Goal: Find specific page/section: Find specific page/section

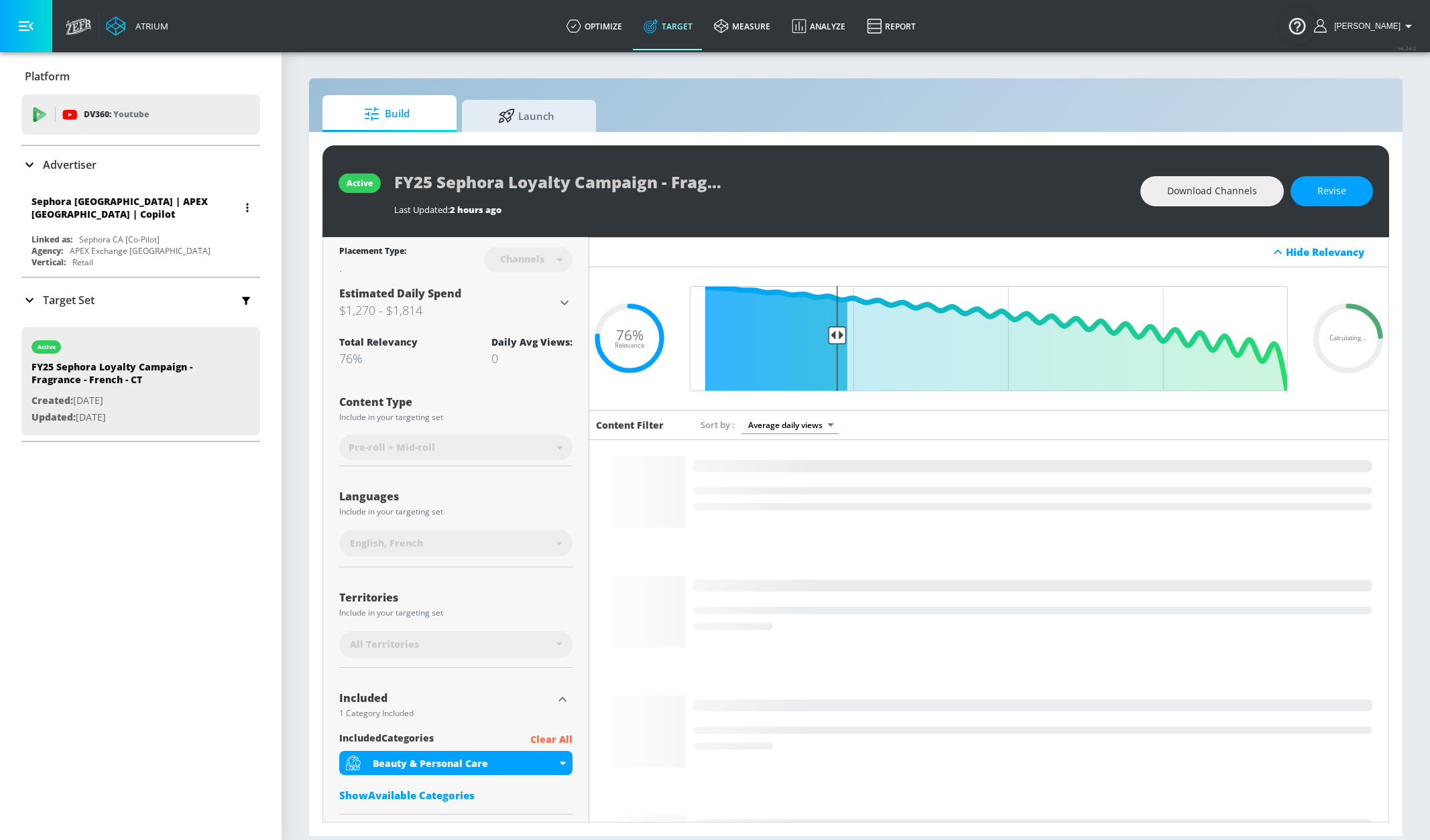
click at [140, 210] on div "Sephora [GEOGRAPHIC_DATA] | APEX [GEOGRAPHIC_DATA] | Copilot" at bounding box center [135, 207] width 207 height 25
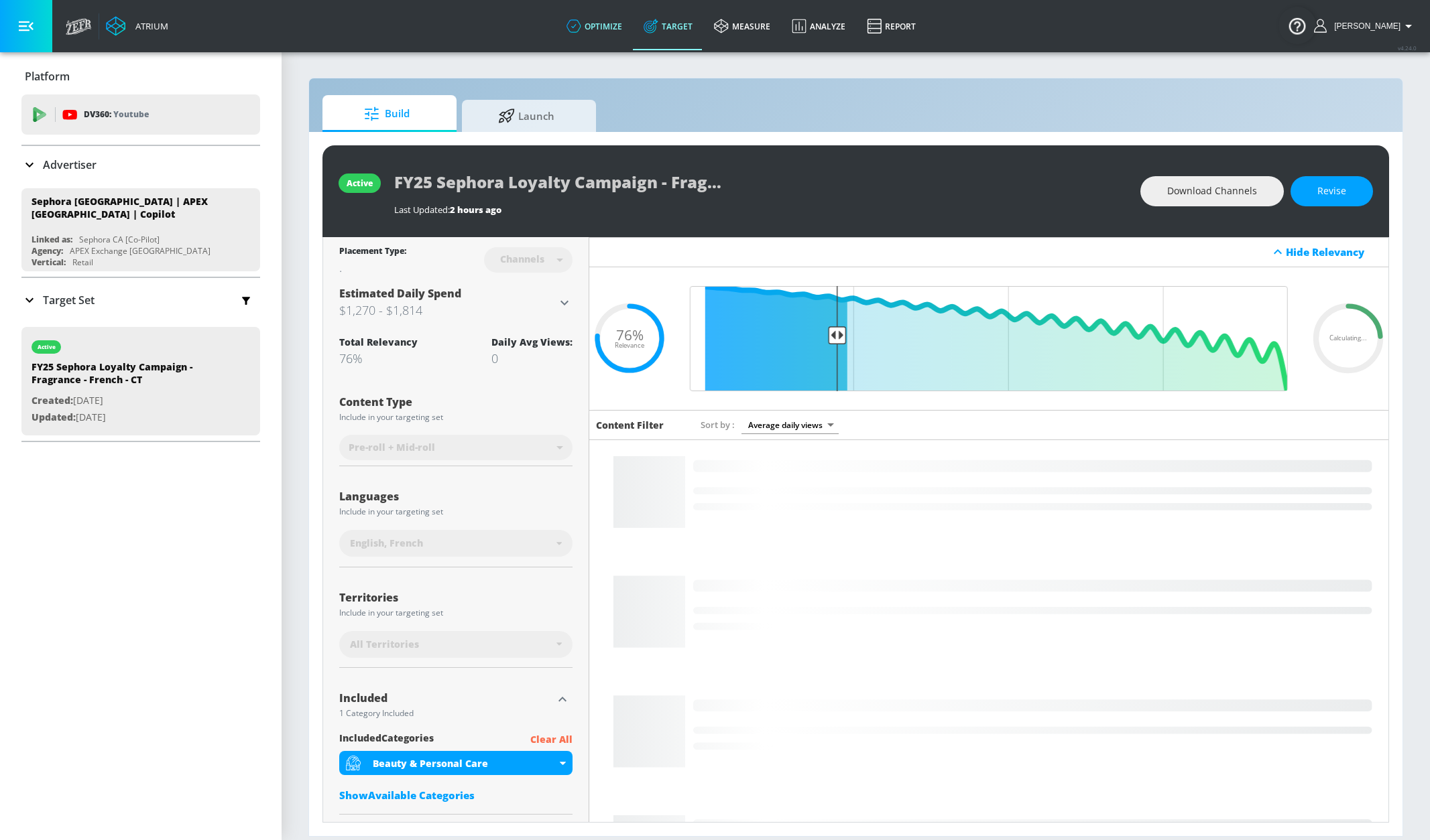
click at [622, 34] on link "optimize" at bounding box center [594, 26] width 77 height 48
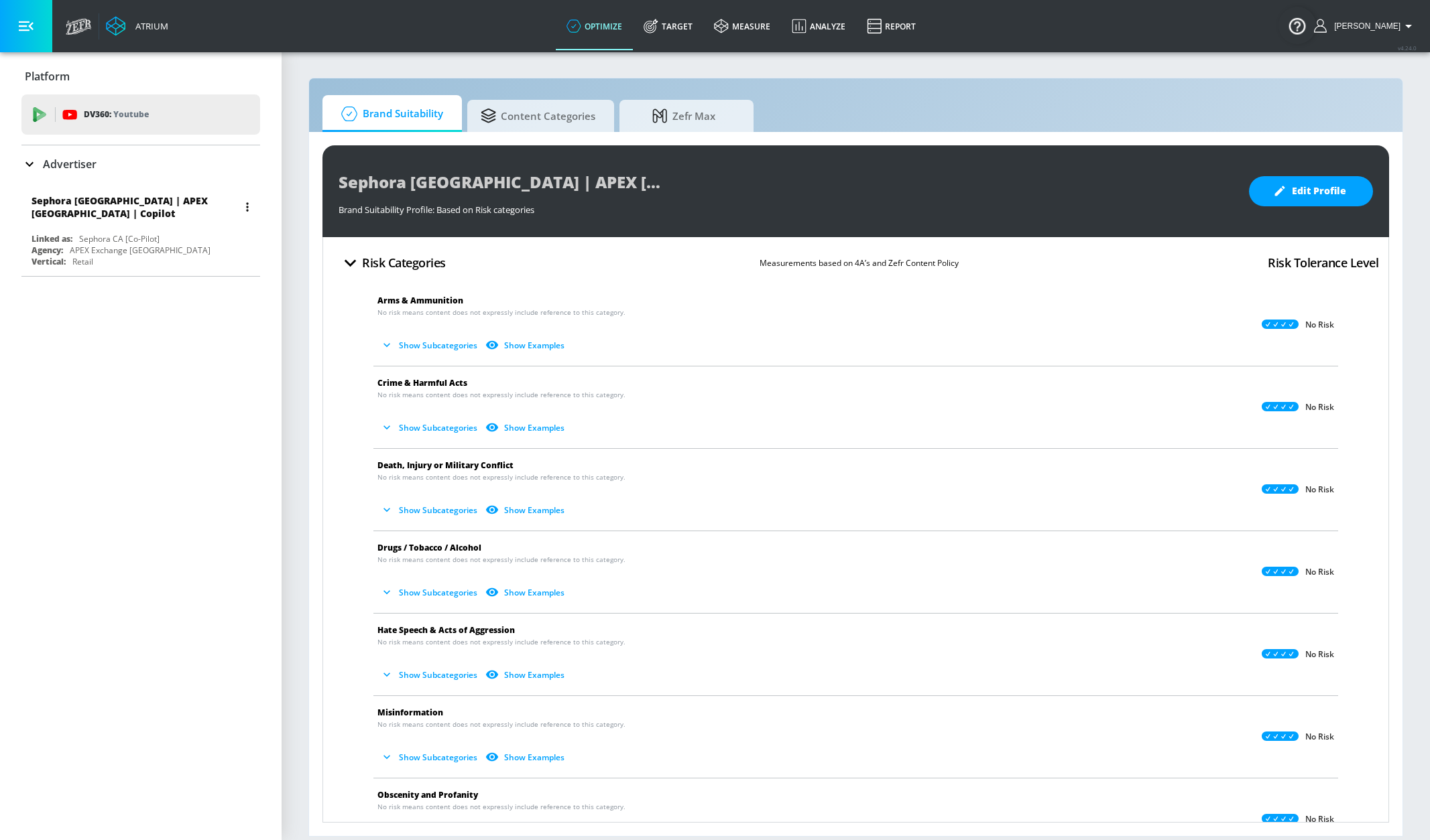
click at [94, 212] on div "Sephora [GEOGRAPHIC_DATA] | APEX [GEOGRAPHIC_DATA] | Copilot" at bounding box center [144, 207] width 225 height 39
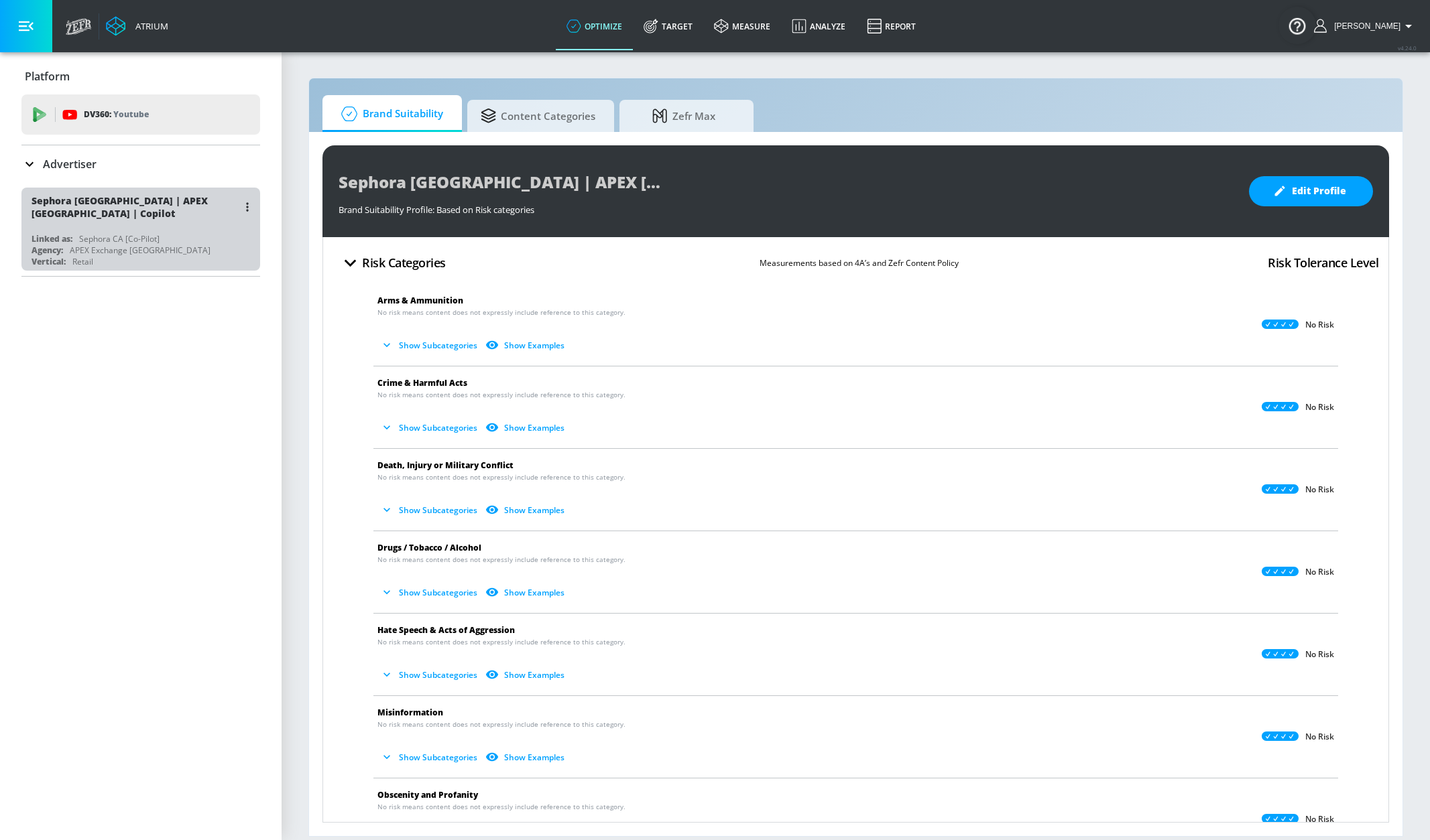
click at [219, 233] on div "Linked as: Sephora CA [Co-Pilot]" at bounding box center [144, 238] width 225 height 11
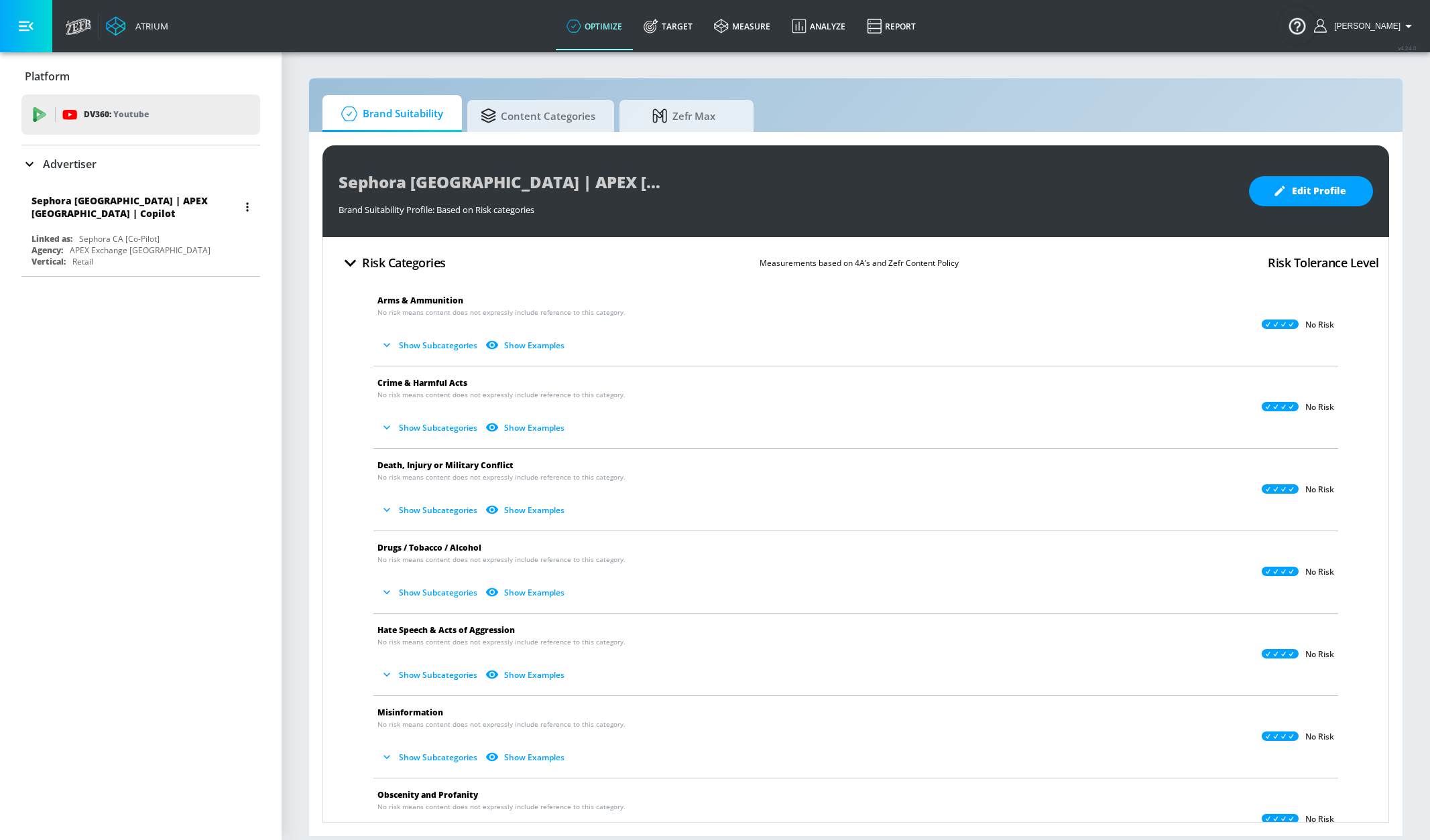
click at [186, 245] on div "Agency: APEX Exchange [GEOGRAPHIC_DATA]" at bounding box center [144, 250] width 225 height 11
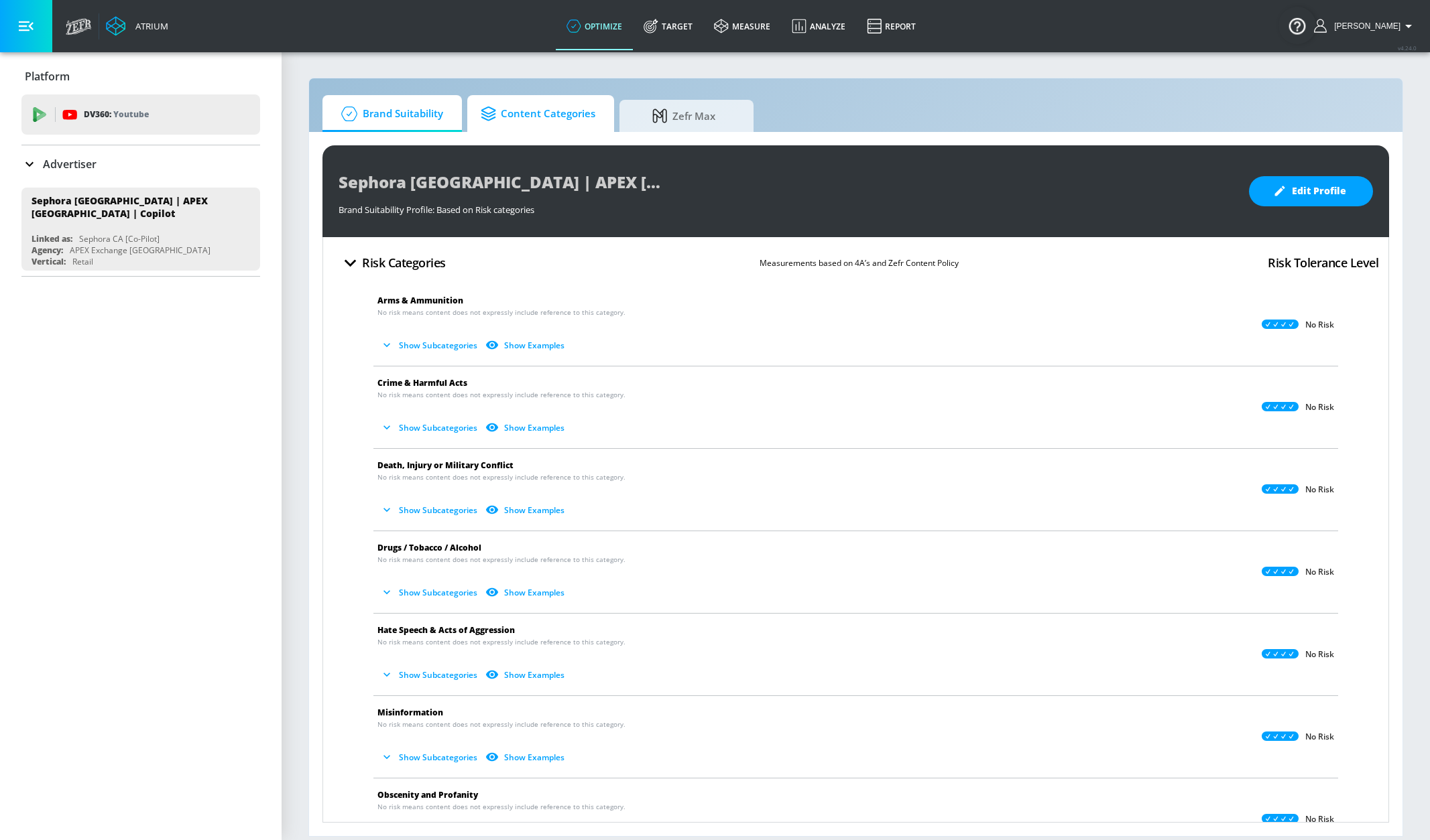
click at [504, 121] on span "Content Categories" at bounding box center [538, 114] width 115 height 32
